Goal: Task Accomplishment & Management: Use online tool/utility

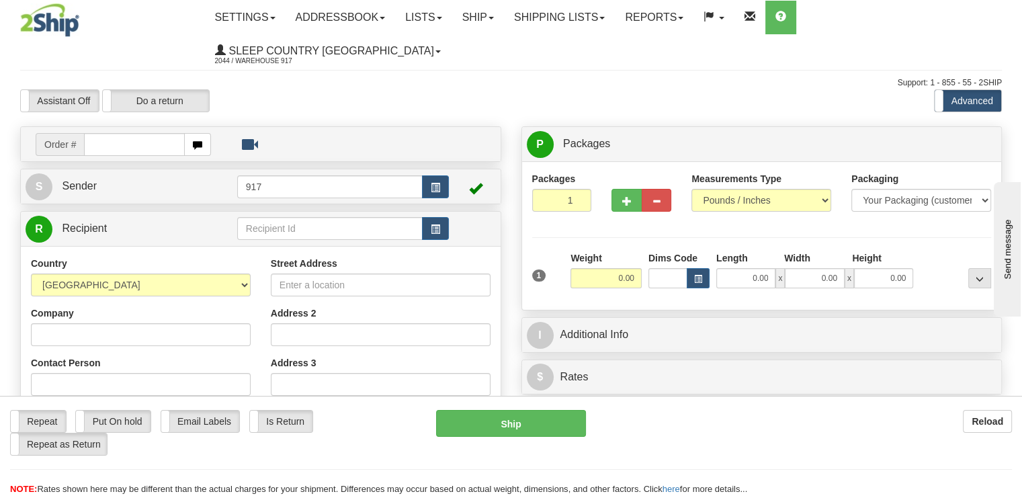
click at [124, 133] on input "text" at bounding box center [134, 144] width 101 height 23
type input "9000I064384"
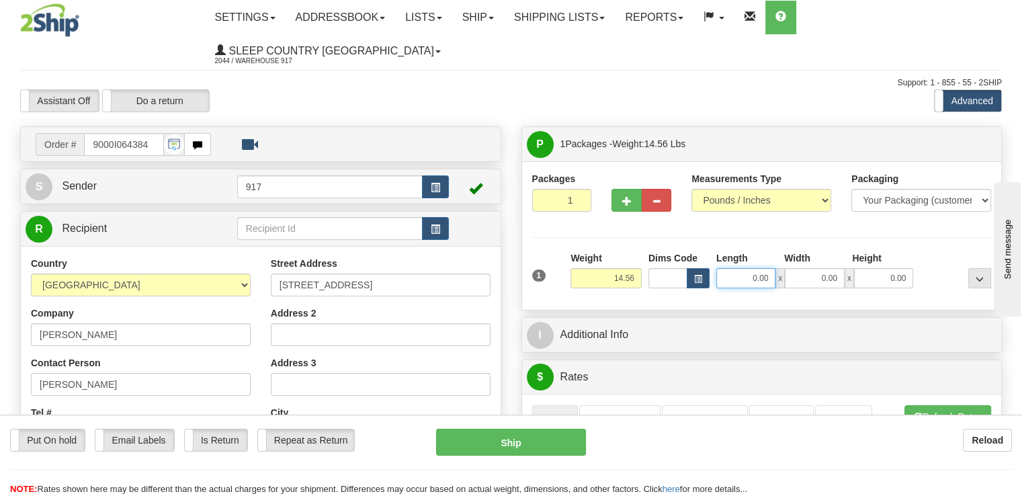
click at [754, 268] on input "0.00" at bounding box center [745, 278] width 59 height 20
type input "19.00"
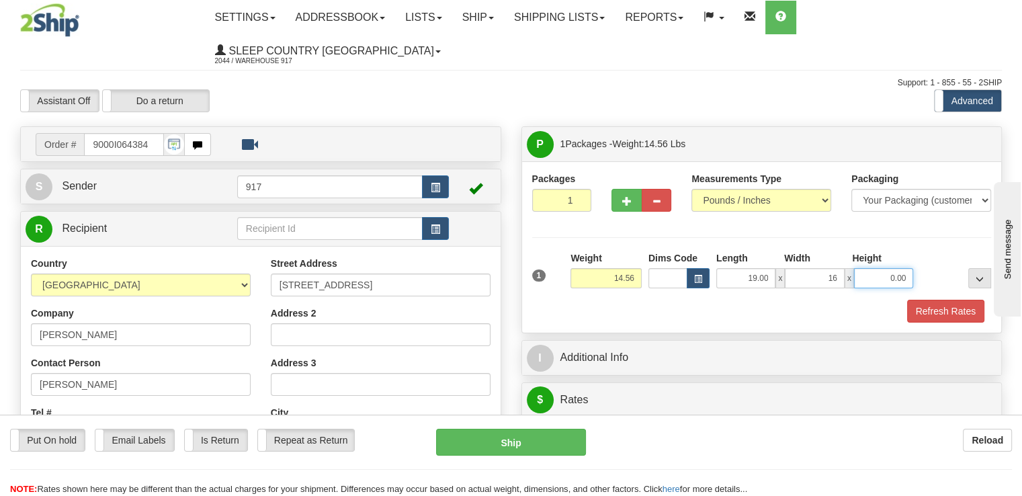
type input "16.00"
type input "10.00"
click at [954, 300] on button "Refresh Rates" at bounding box center [945, 311] width 77 height 23
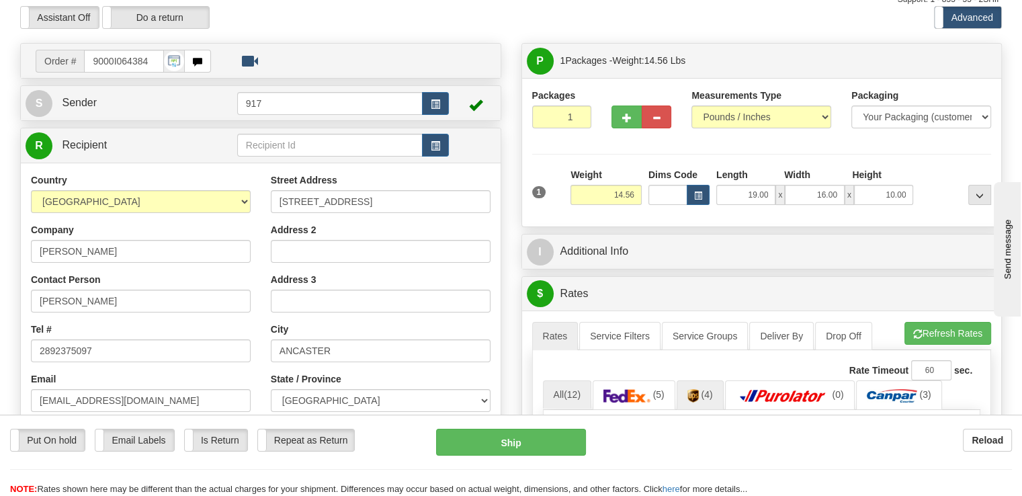
scroll to position [202, 0]
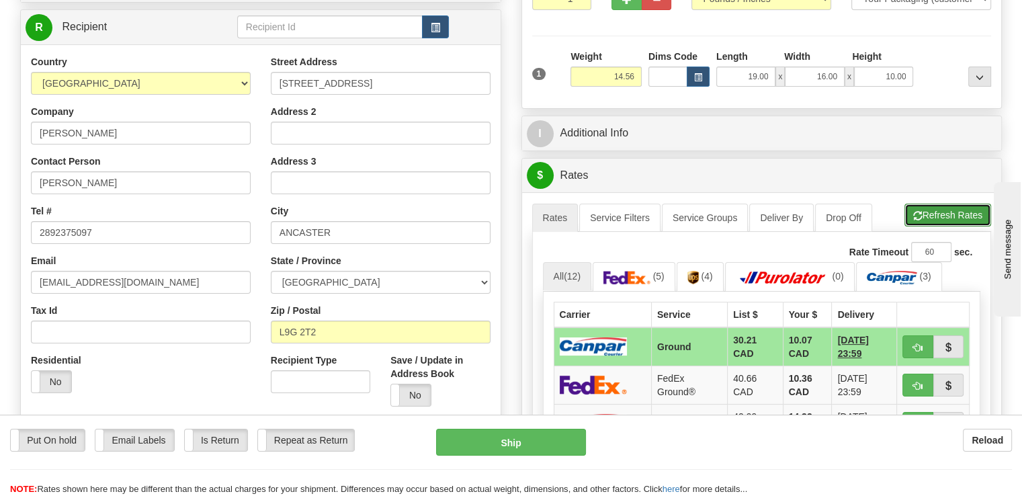
click at [938, 204] on button "Refresh Rates" at bounding box center [947, 215] width 87 height 23
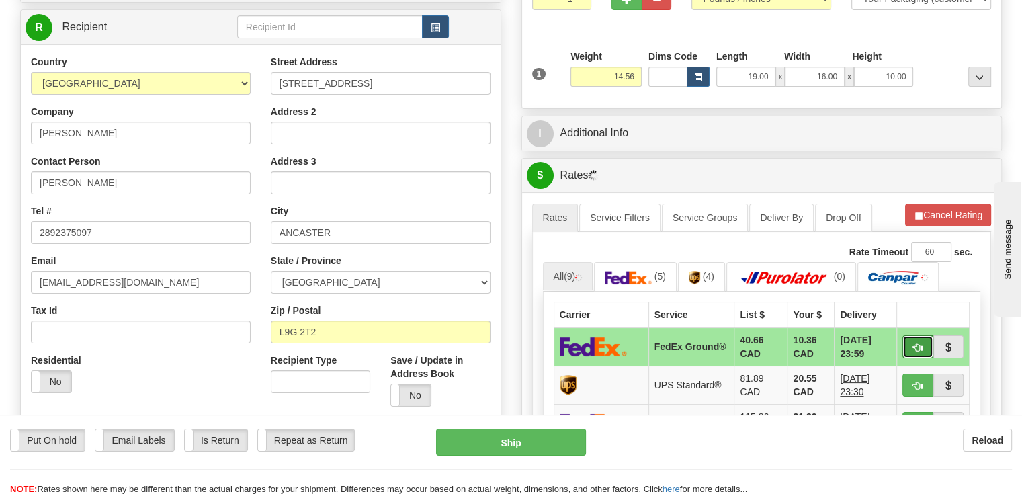
click at [908, 335] on button "button" at bounding box center [917, 346] width 31 height 23
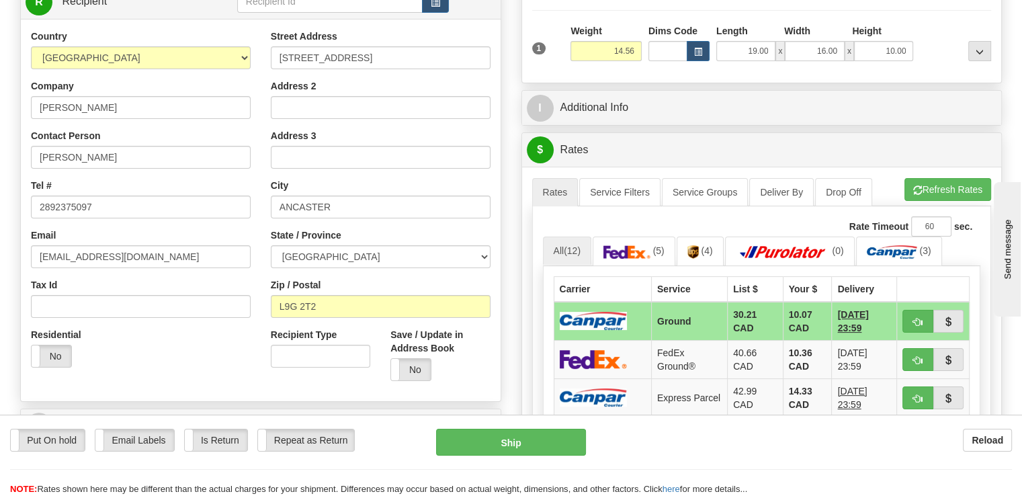
scroll to position [269, 0]
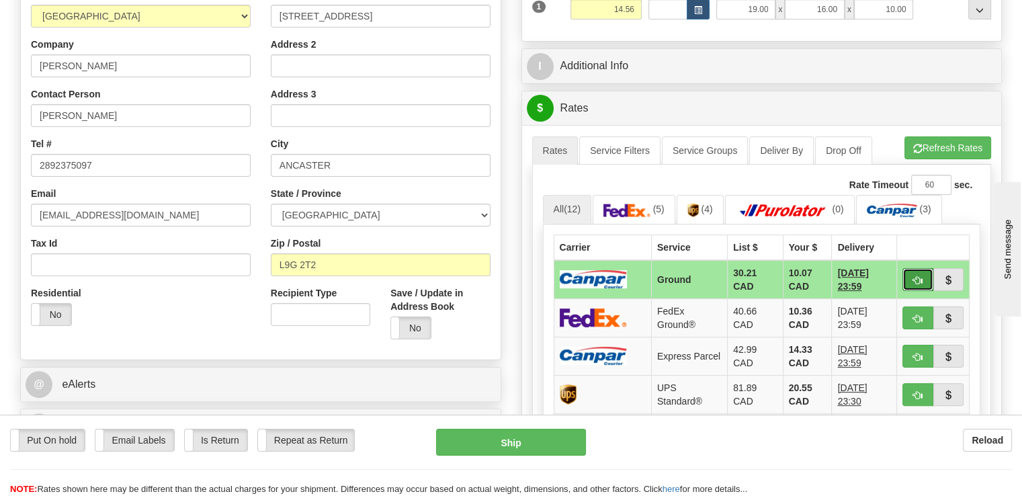
click at [911, 268] on button "button" at bounding box center [917, 279] width 31 height 23
type input "1"
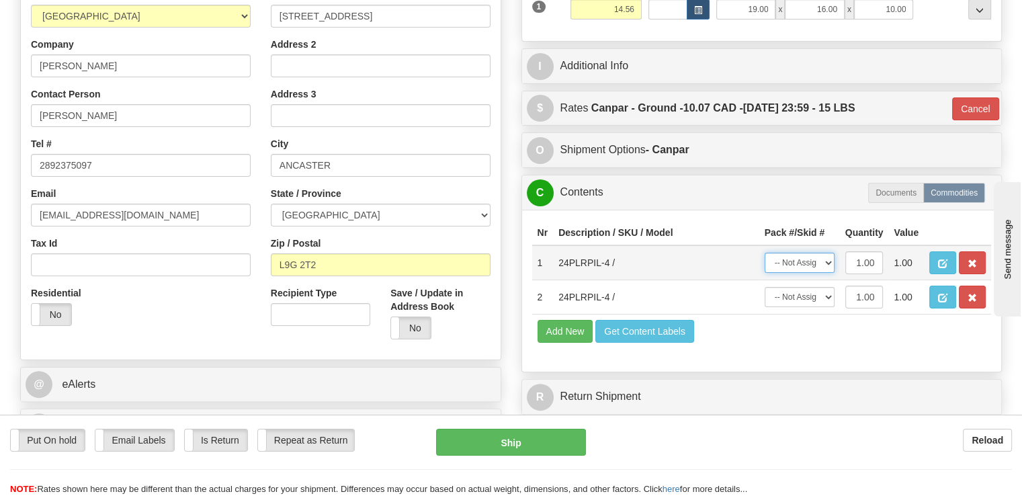
click at [818, 253] on select "-- Not Assigned -- Package 1" at bounding box center [799, 263] width 70 height 20
select select "0"
click at [764, 253] on select "-- Not Assigned -- Package 1" at bounding box center [799, 263] width 70 height 20
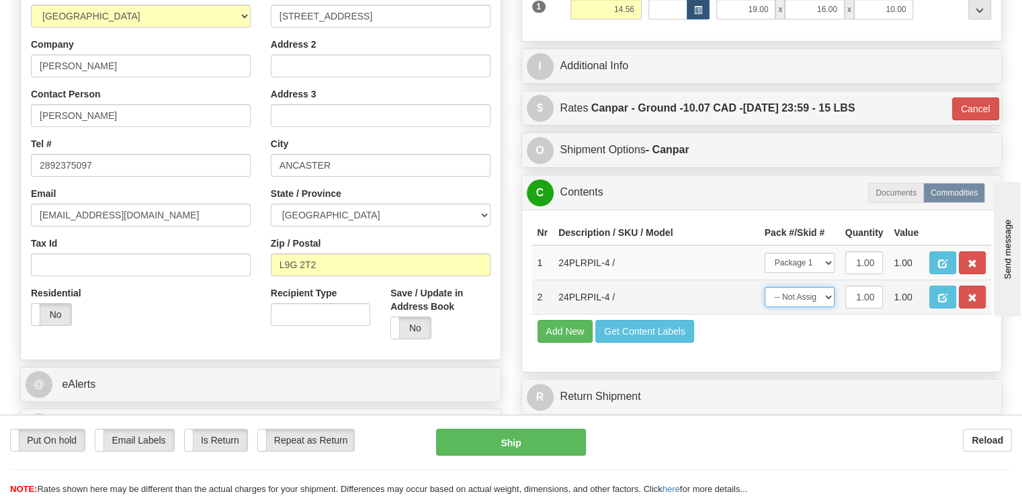
click at [793, 287] on select "-- Not Assigned -- Package 1" at bounding box center [799, 297] width 70 height 20
select select "0"
click at [764, 287] on select "-- Not Assigned -- Package 1" at bounding box center [799, 297] width 70 height 20
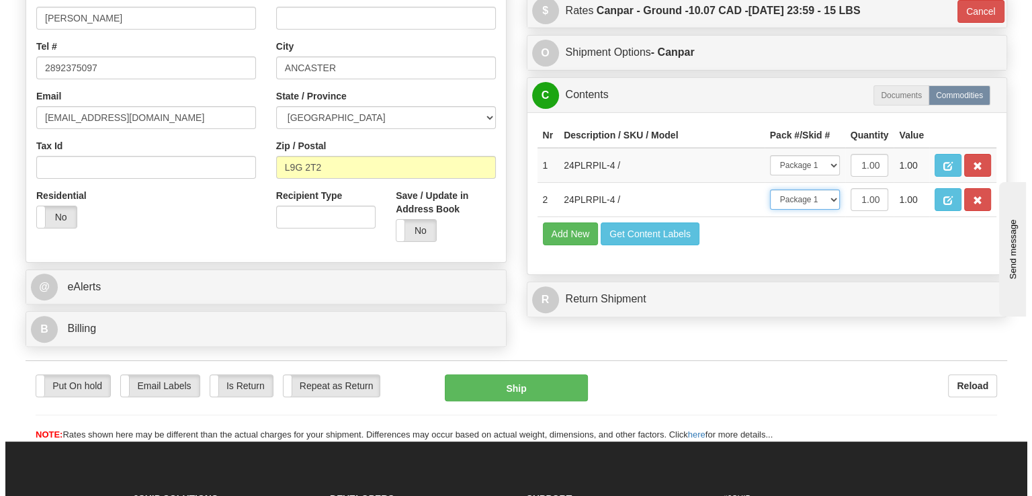
scroll to position [470, 0]
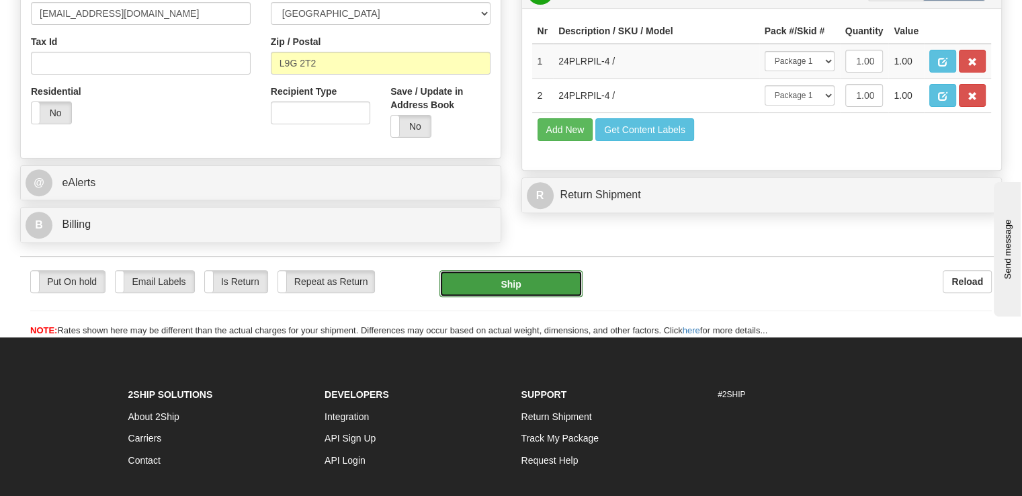
click at [541, 270] on button "Ship" at bounding box center [511, 283] width 144 height 27
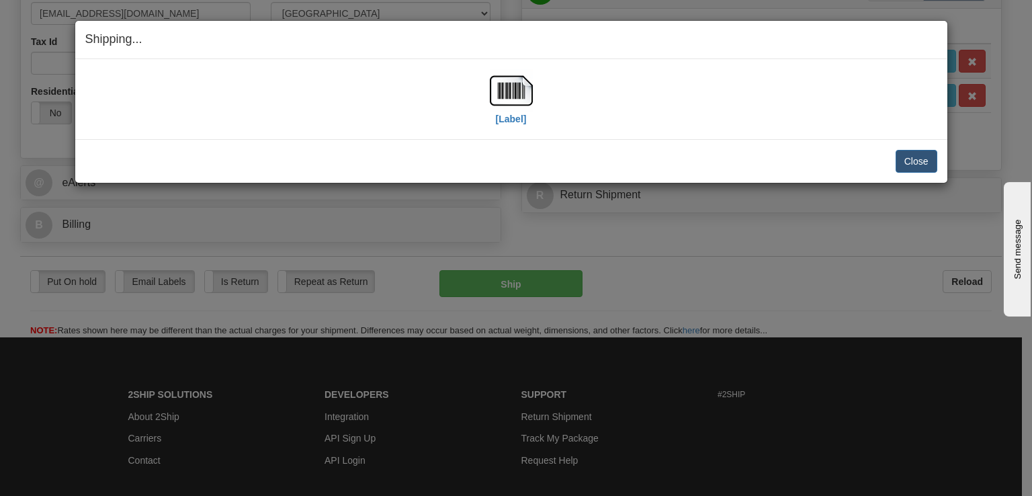
click at [532, 105] on div "[Label]" at bounding box center [511, 99] width 852 height 60
click at [519, 100] on img at bounding box center [511, 90] width 43 height 43
click at [907, 160] on button "Close" at bounding box center [916, 161] width 42 height 23
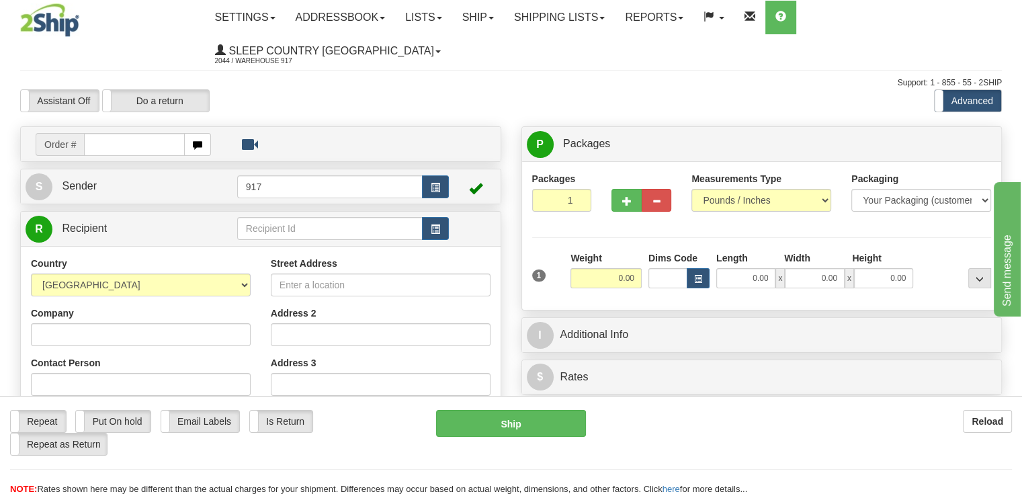
click at [141, 133] on input "text" at bounding box center [134, 144] width 101 height 23
type input "9000I067108"
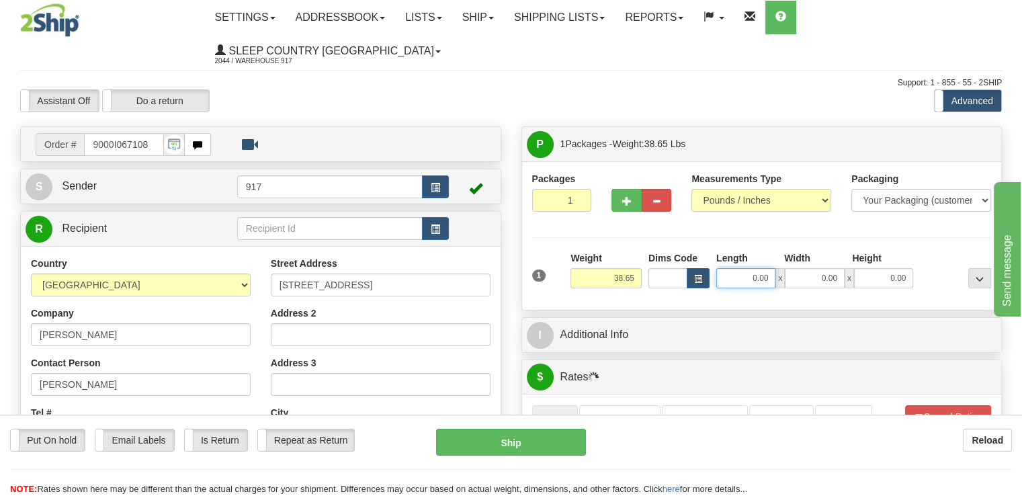
click at [755, 268] on input "0.00" at bounding box center [745, 278] width 59 height 20
type input "14.00"
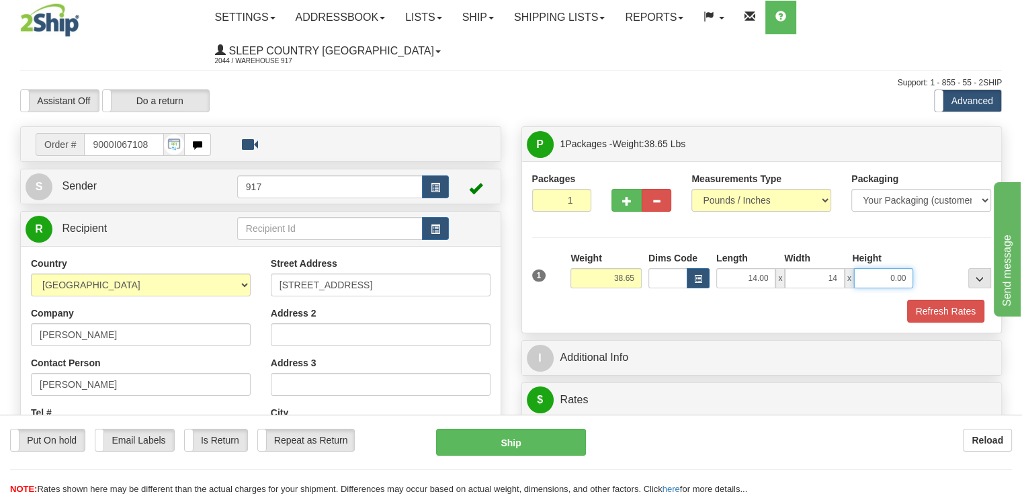
type input "14.00"
type input "40.00"
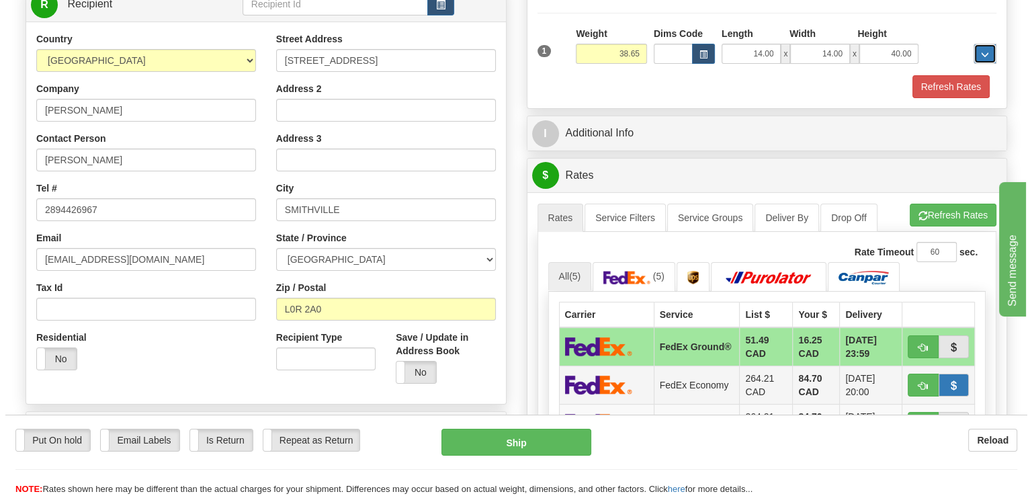
scroll to position [269, 0]
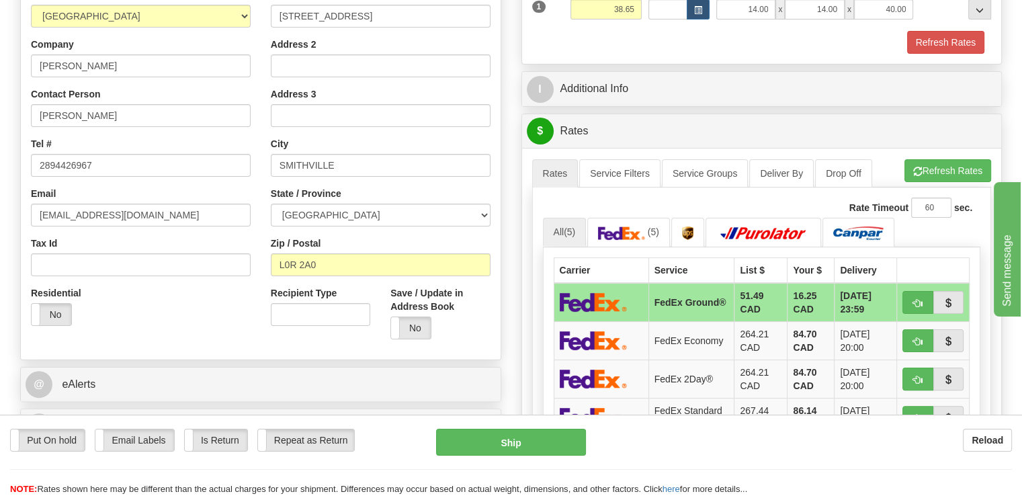
click at [928, 159] on ul "Rates Service Filters Service Groups Deliver By Drop Off Pickup Refresh Rates C…" at bounding box center [761, 173] width 459 height 28
click at [930, 159] on button "Refresh Rates" at bounding box center [947, 170] width 87 height 23
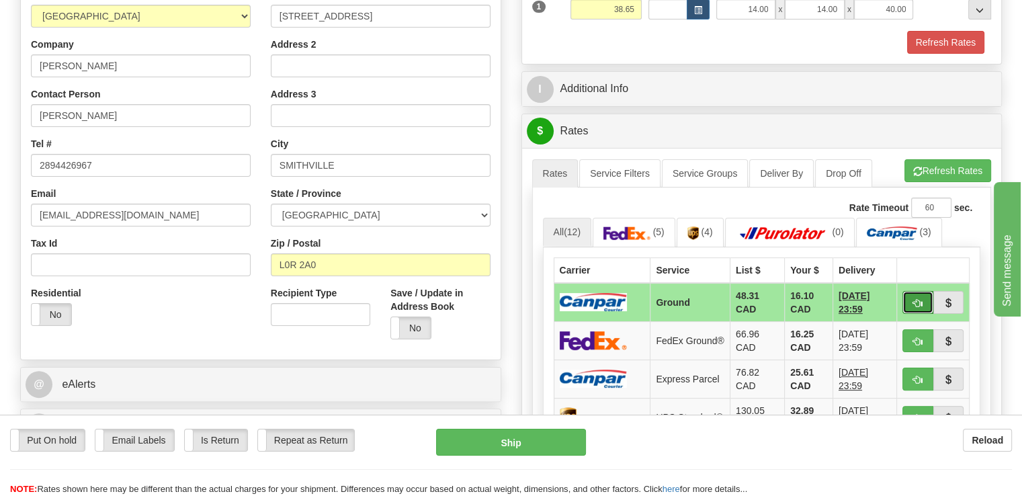
click at [904, 291] on button "button" at bounding box center [917, 302] width 31 height 23
type input "1"
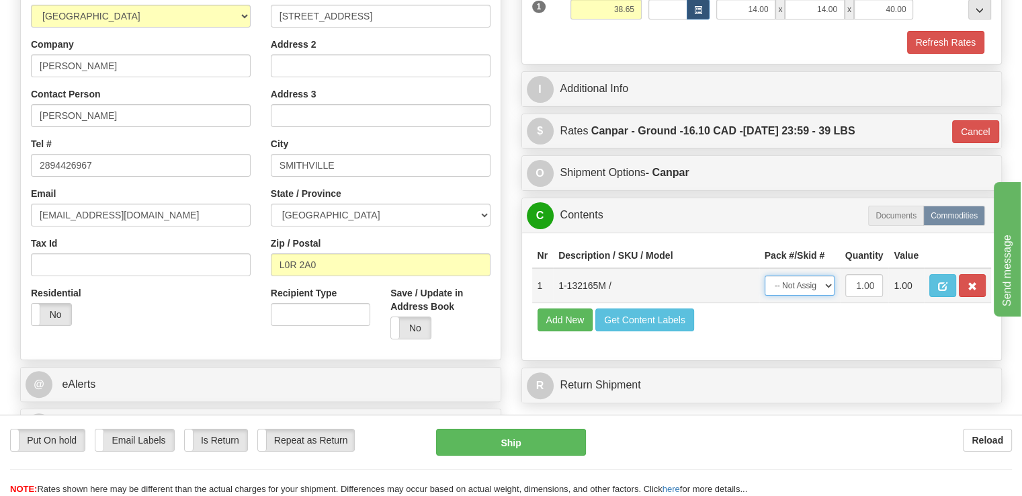
click at [828, 275] on select "-- Not Assigned -- Package 1" at bounding box center [799, 285] width 70 height 20
select select "0"
click at [764, 275] on select "-- Not Assigned -- Package 1" at bounding box center [799, 285] width 70 height 20
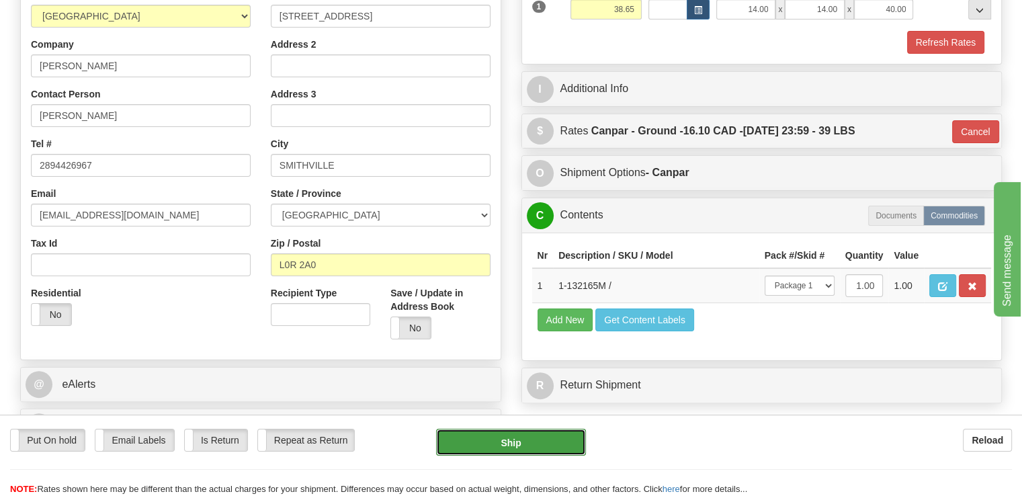
click at [537, 447] on button "Ship" at bounding box center [511, 442] width 150 height 27
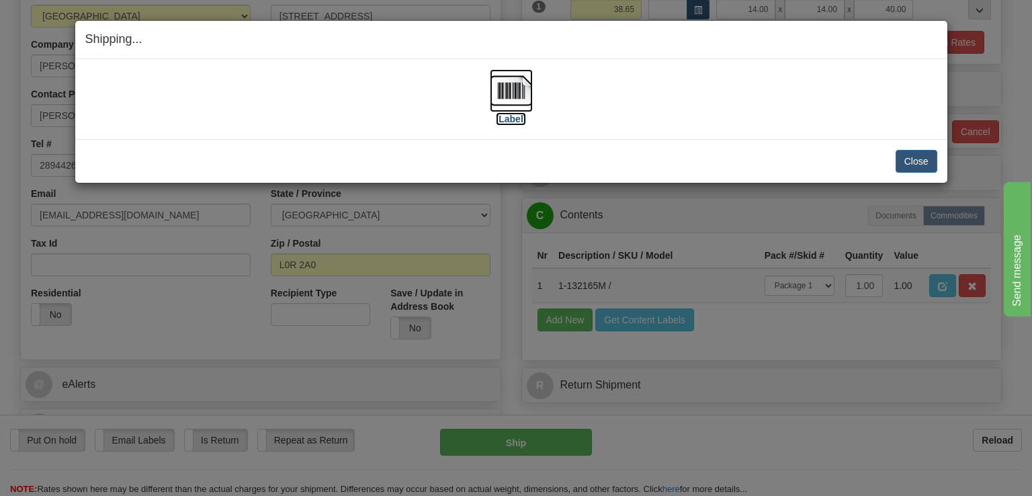
click at [512, 103] on img at bounding box center [511, 90] width 43 height 43
click at [902, 163] on button "Close" at bounding box center [916, 161] width 42 height 23
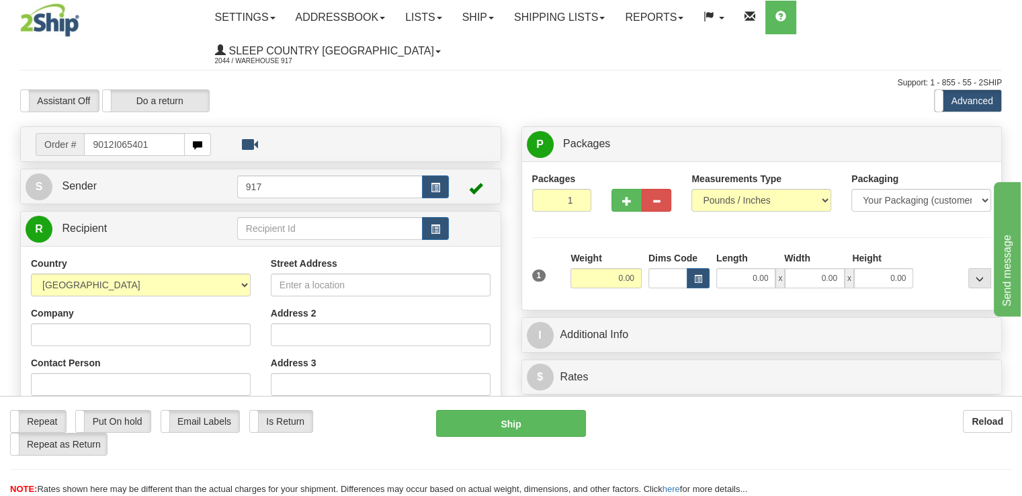
type input "9012I065401"
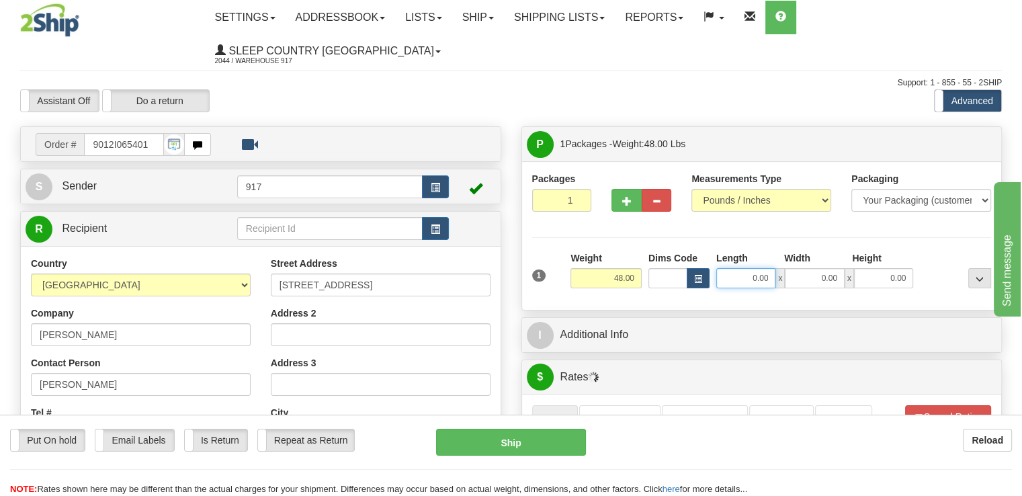
click at [735, 268] on input "0.00" at bounding box center [745, 278] width 59 height 20
type input "18.00"
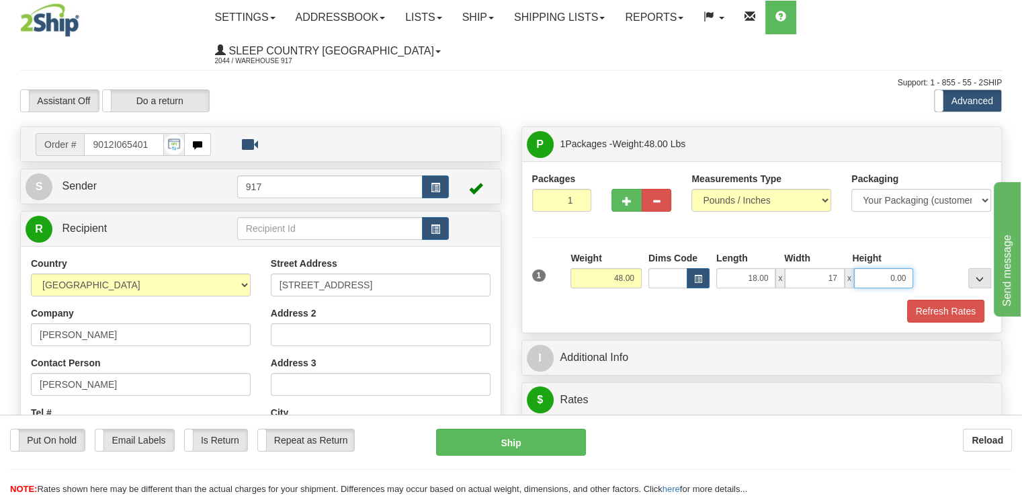
type input "17.00"
type input "41.00"
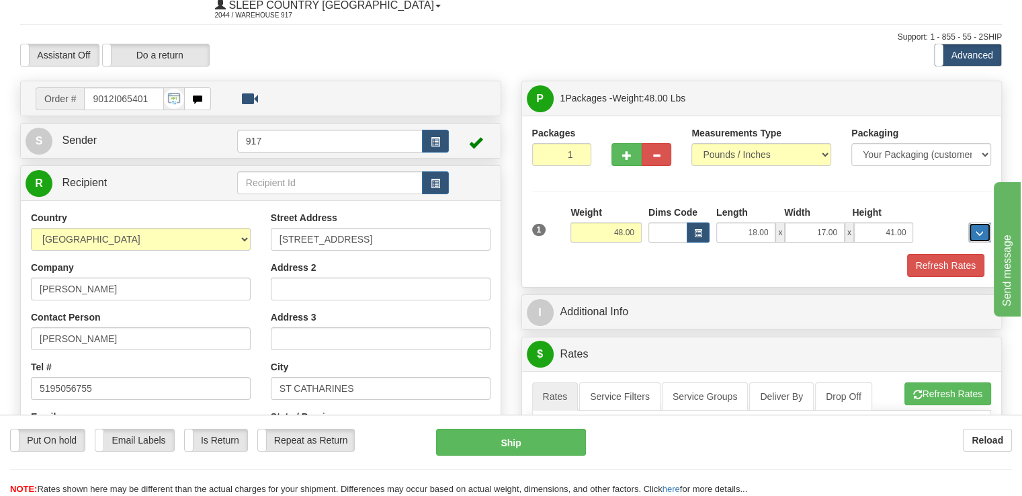
scroll to position [67, 0]
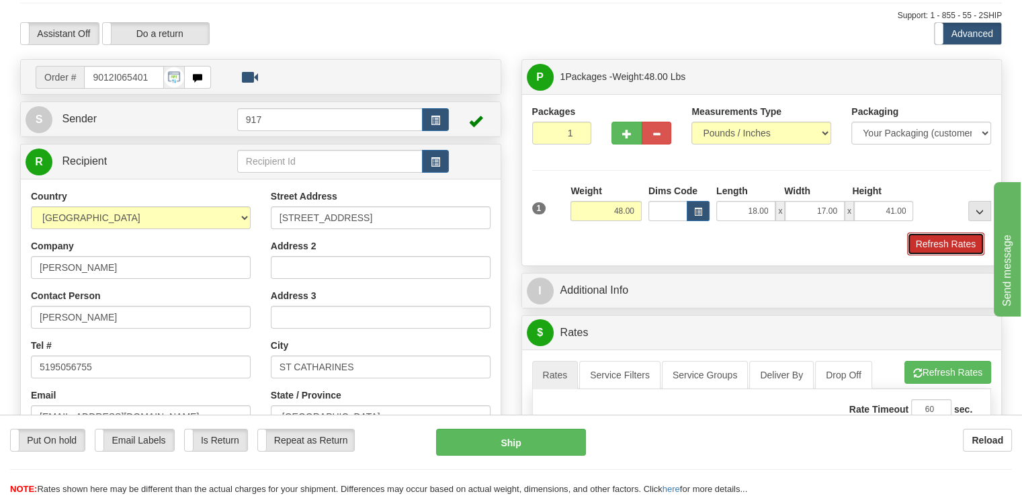
click at [942, 232] on button "Refresh Rates" at bounding box center [945, 243] width 77 height 23
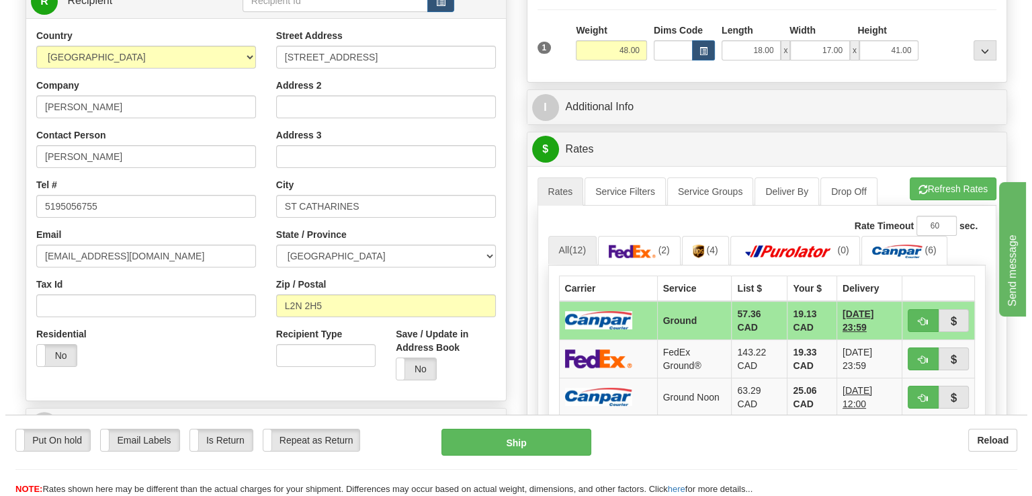
scroll to position [269, 0]
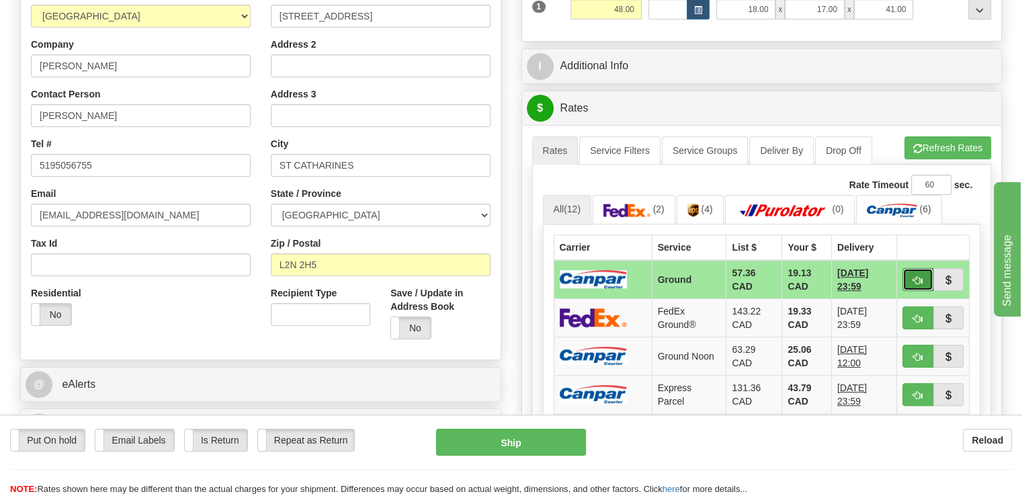
click at [919, 276] on span "button" at bounding box center [917, 280] width 9 height 9
type input "1"
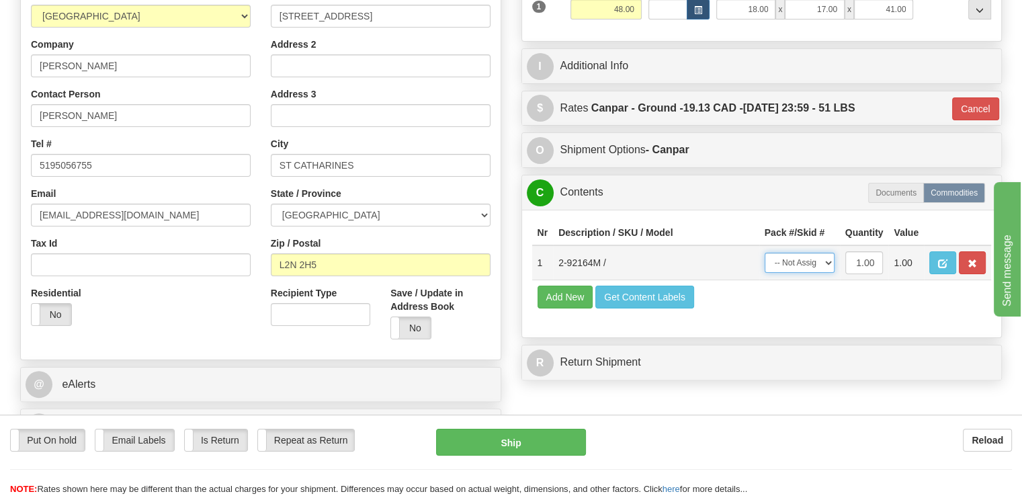
click at [827, 253] on select "-- Not Assigned -- Package 1" at bounding box center [799, 263] width 70 height 20
select select "0"
click at [764, 253] on select "-- Not Assigned -- Package 1" at bounding box center [799, 263] width 70 height 20
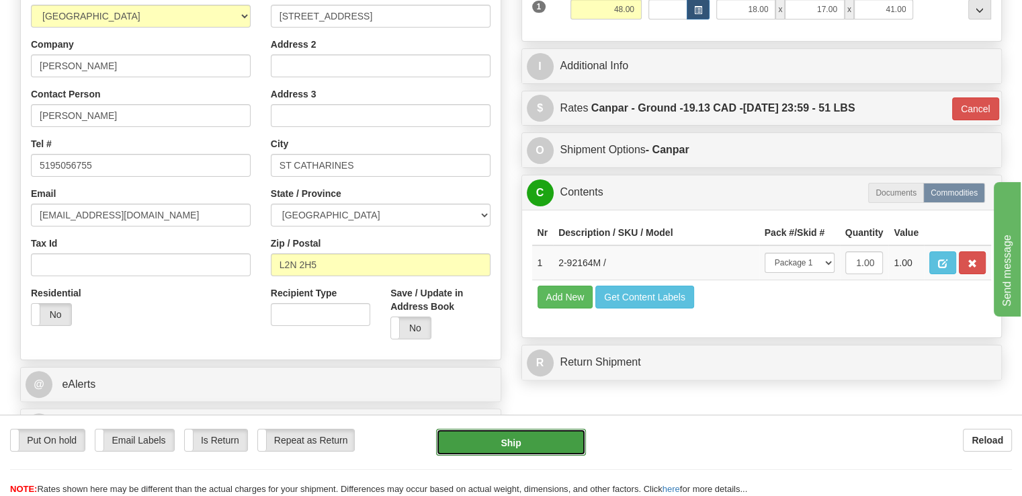
click at [524, 439] on button "Ship" at bounding box center [511, 442] width 150 height 27
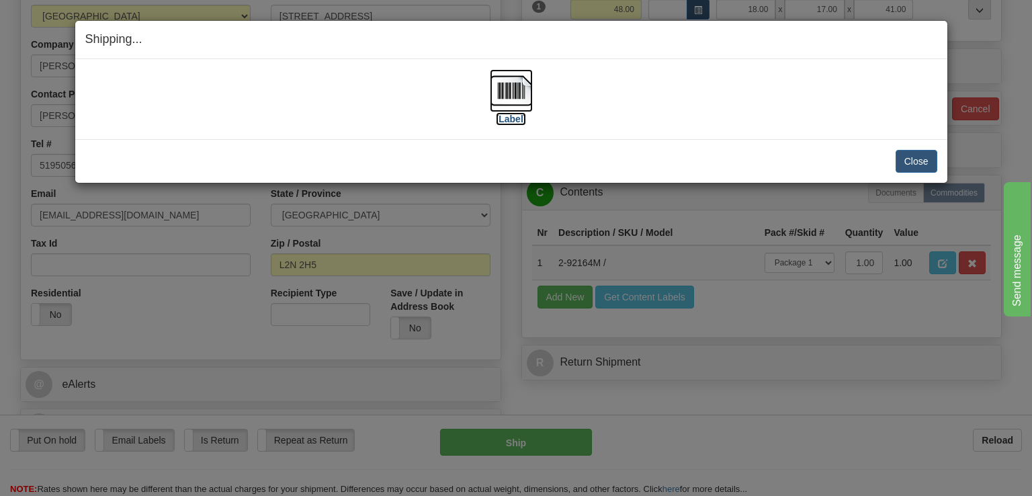
click at [505, 112] on label "[Label]" at bounding box center [511, 118] width 31 height 13
click at [913, 162] on button "Close" at bounding box center [916, 161] width 42 height 23
